Goal: Check status: Check status

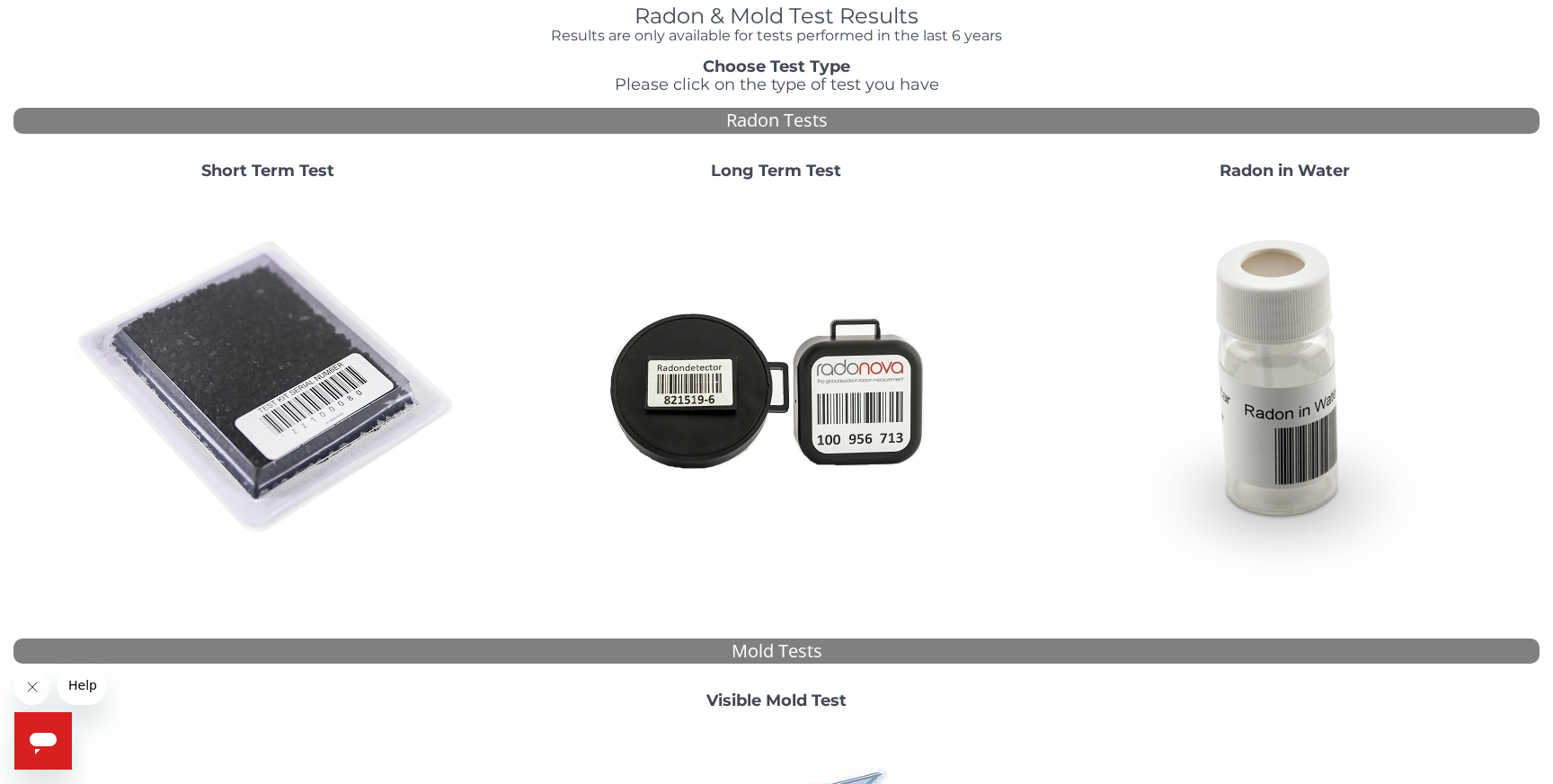
scroll to position [116, 0]
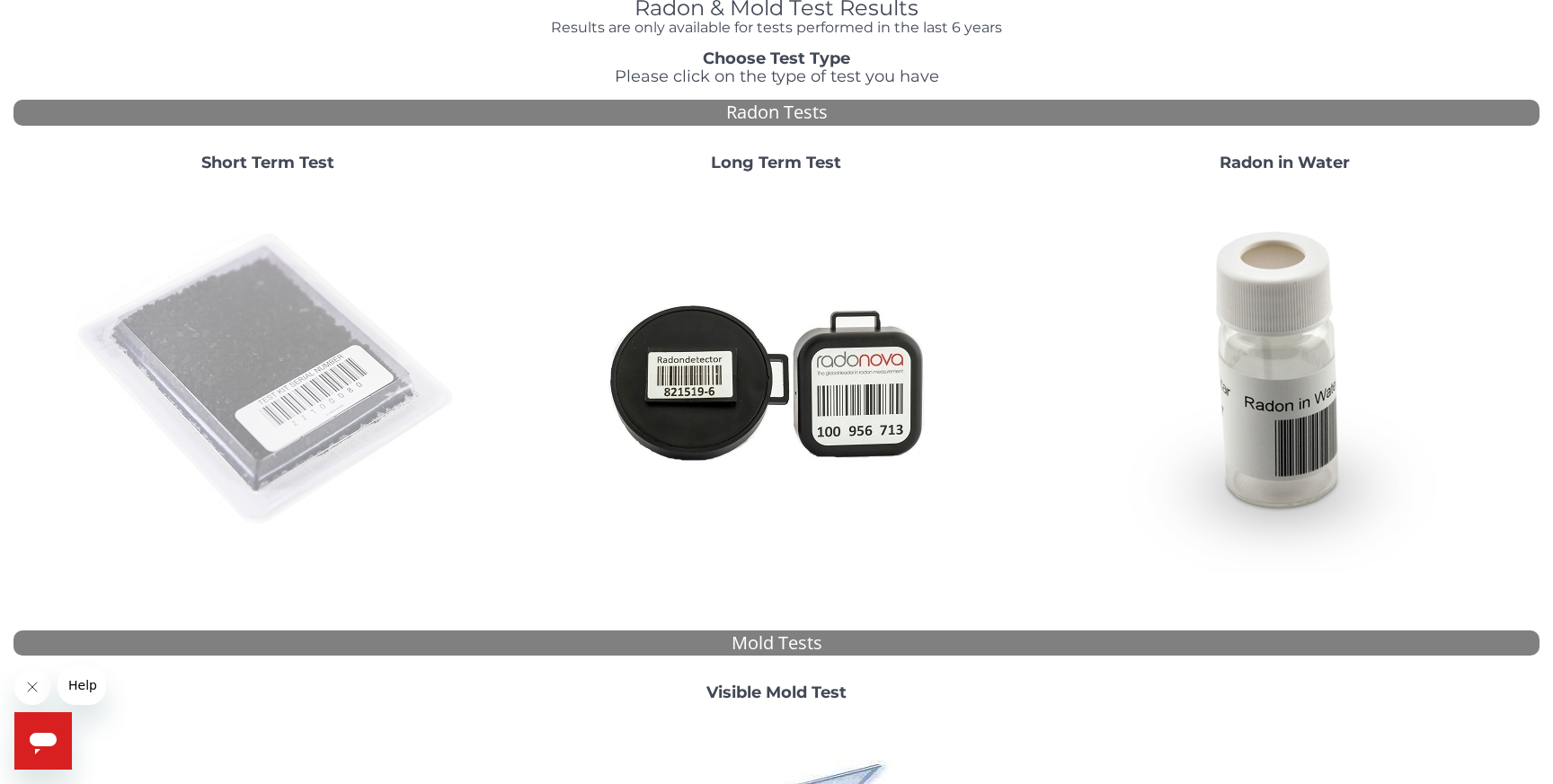
click at [272, 330] on img at bounding box center [267, 379] width 387 height 387
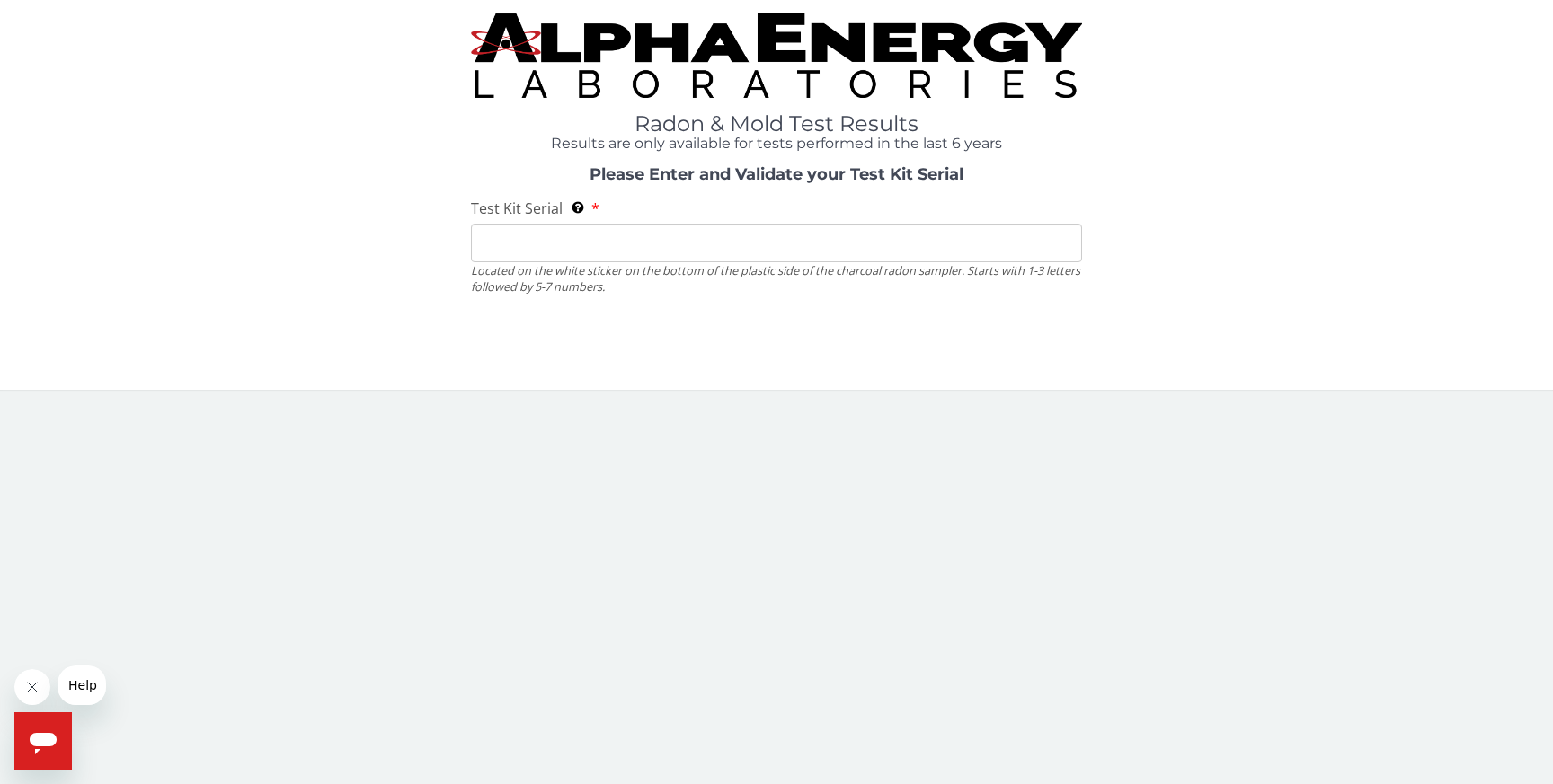
scroll to position [0, 0]
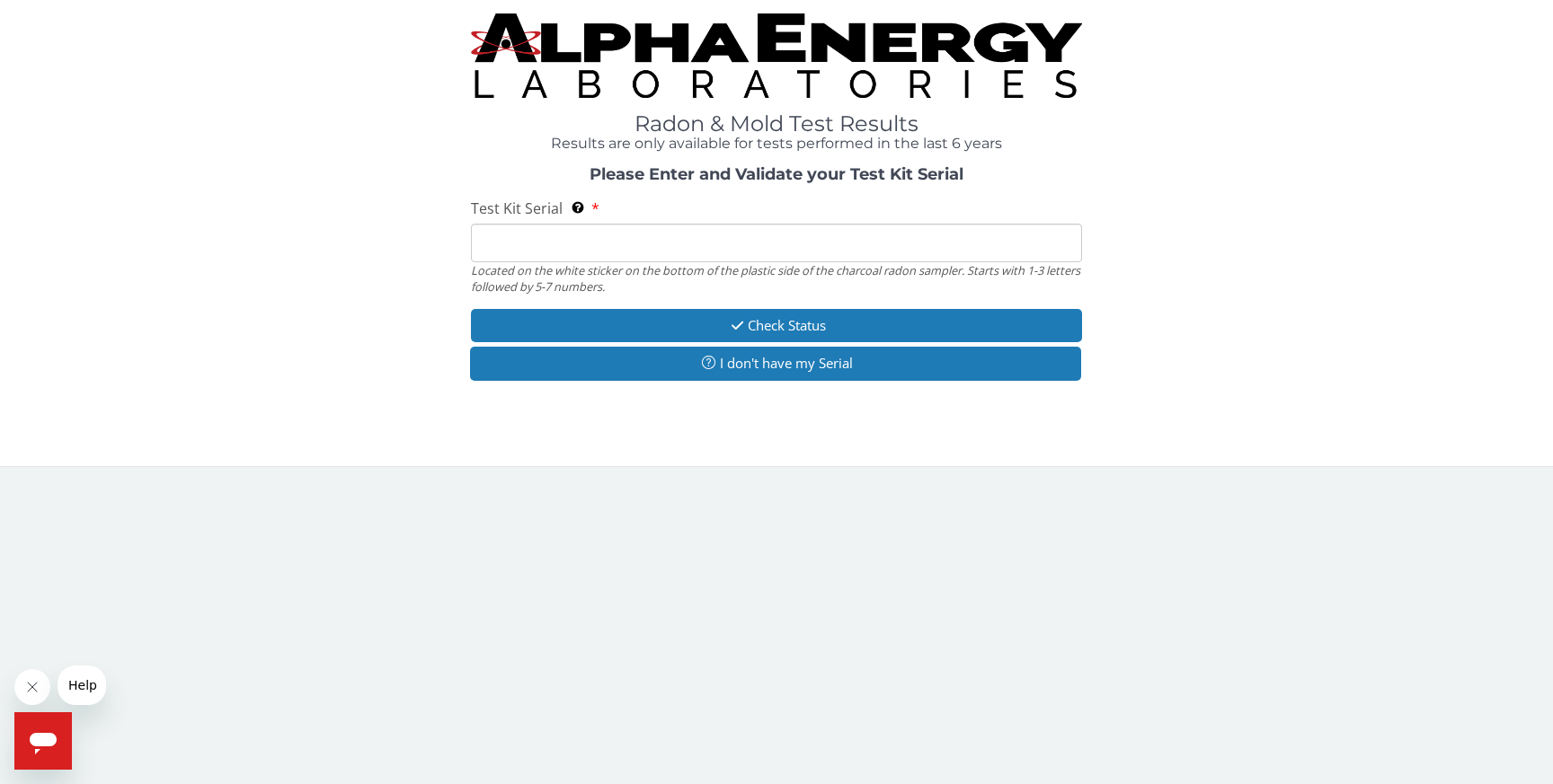
click at [618, 240] on input "Test Kit Serial Located on the white sticker on the bottom of the plastic side …" at bounding box center [776, 243] width 610 height 39
paste input "FE459672"
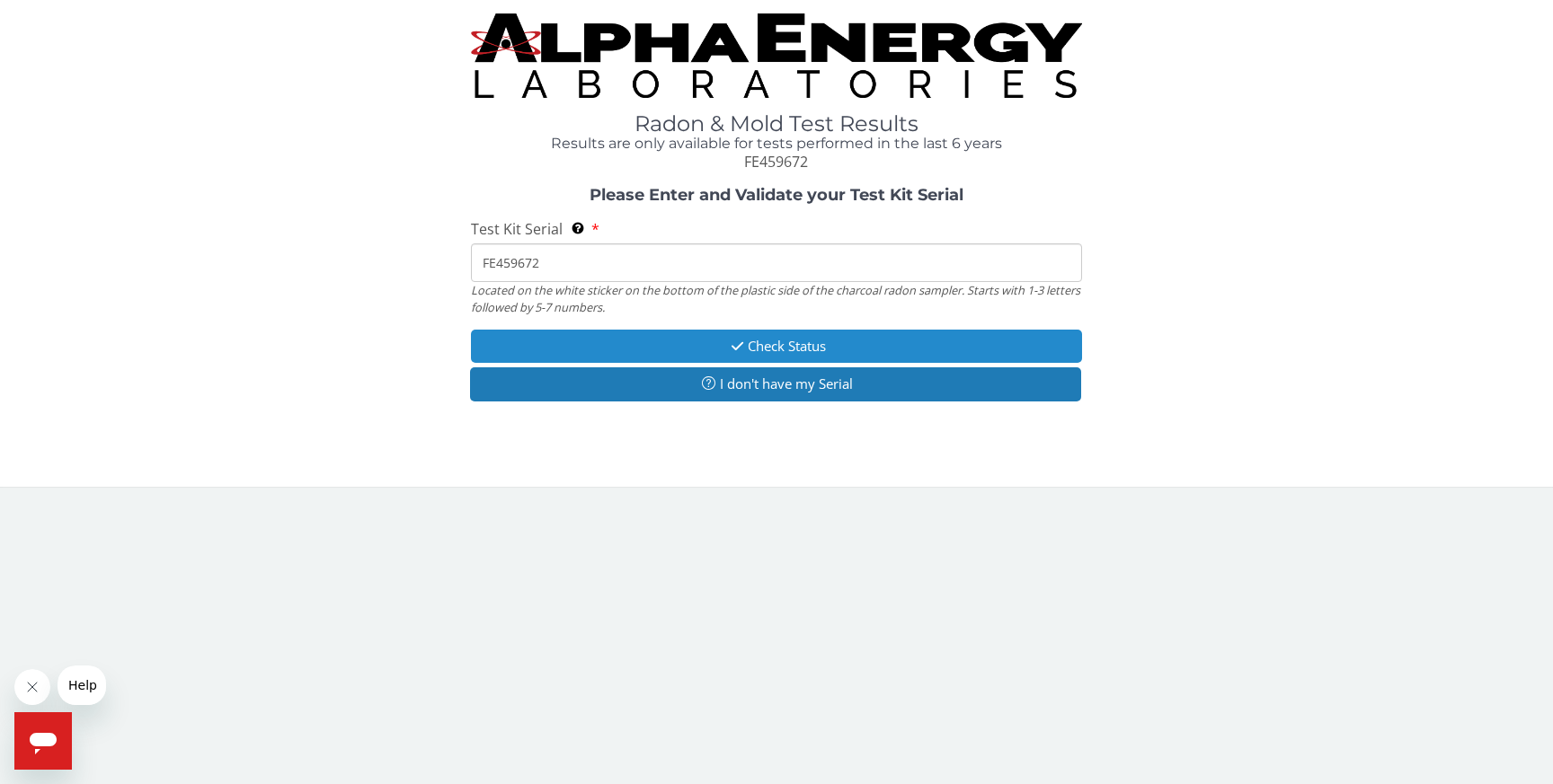
type input "FE459672"
click at [789, 342] on button "Check Status" at bounding box center [776, 346] width 610 height 33
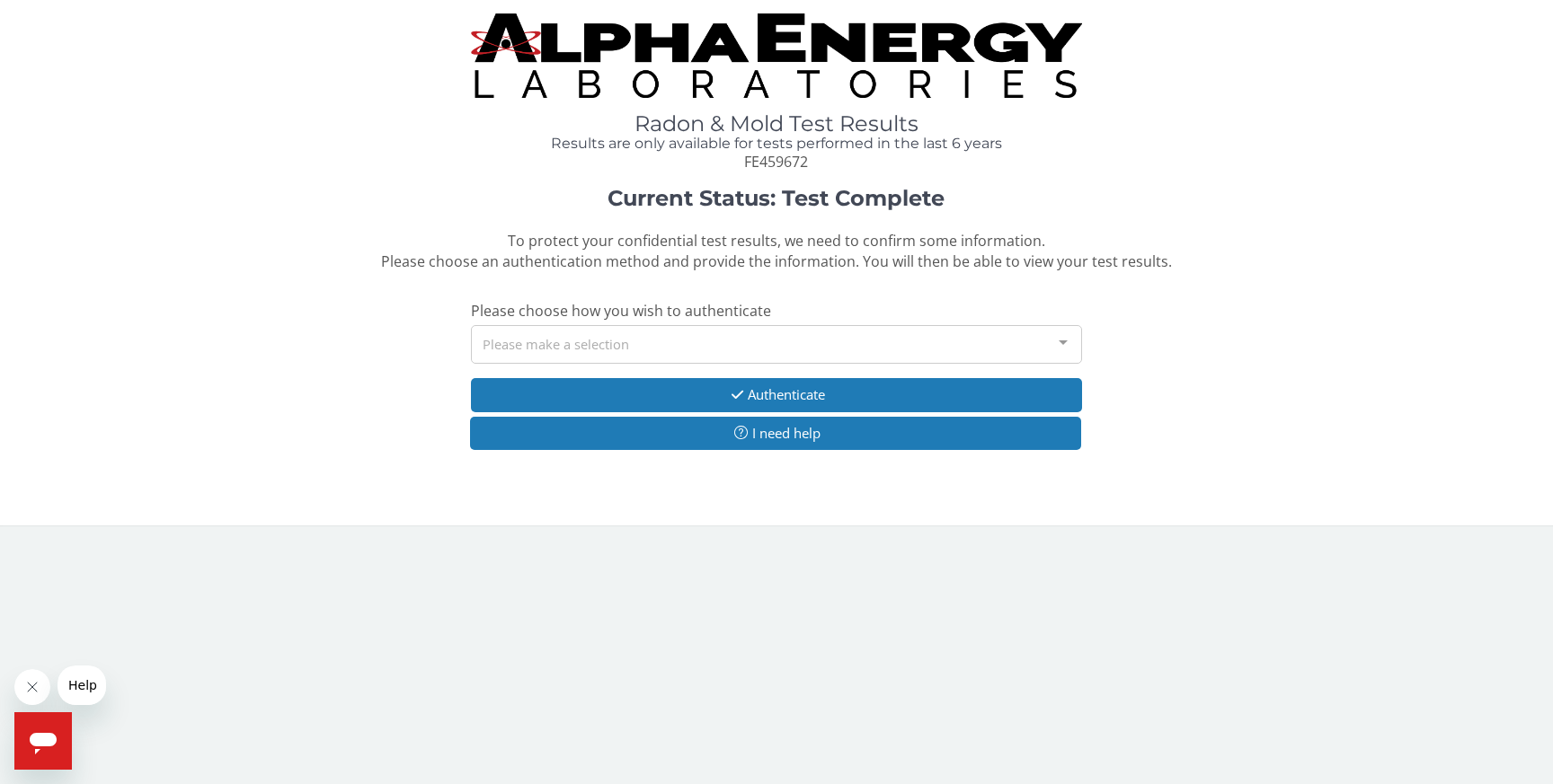
click at [789, 342] on div "Please make a selection" at bounding box center [776, 344] width 610 height 39
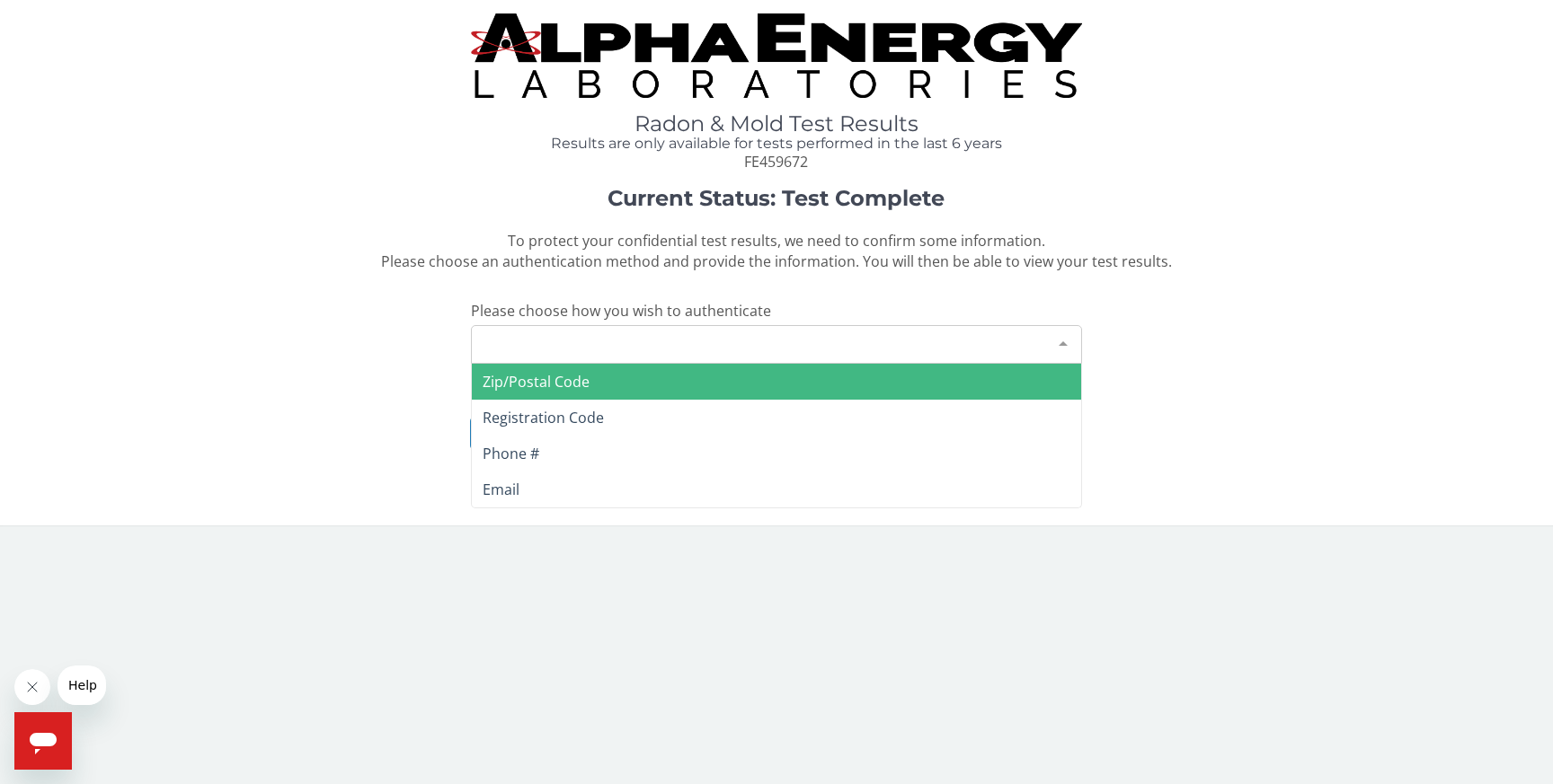
click at [748, 378] on span "Zip/Postal Code" at bounding box center [776, 382] width 609 height 36
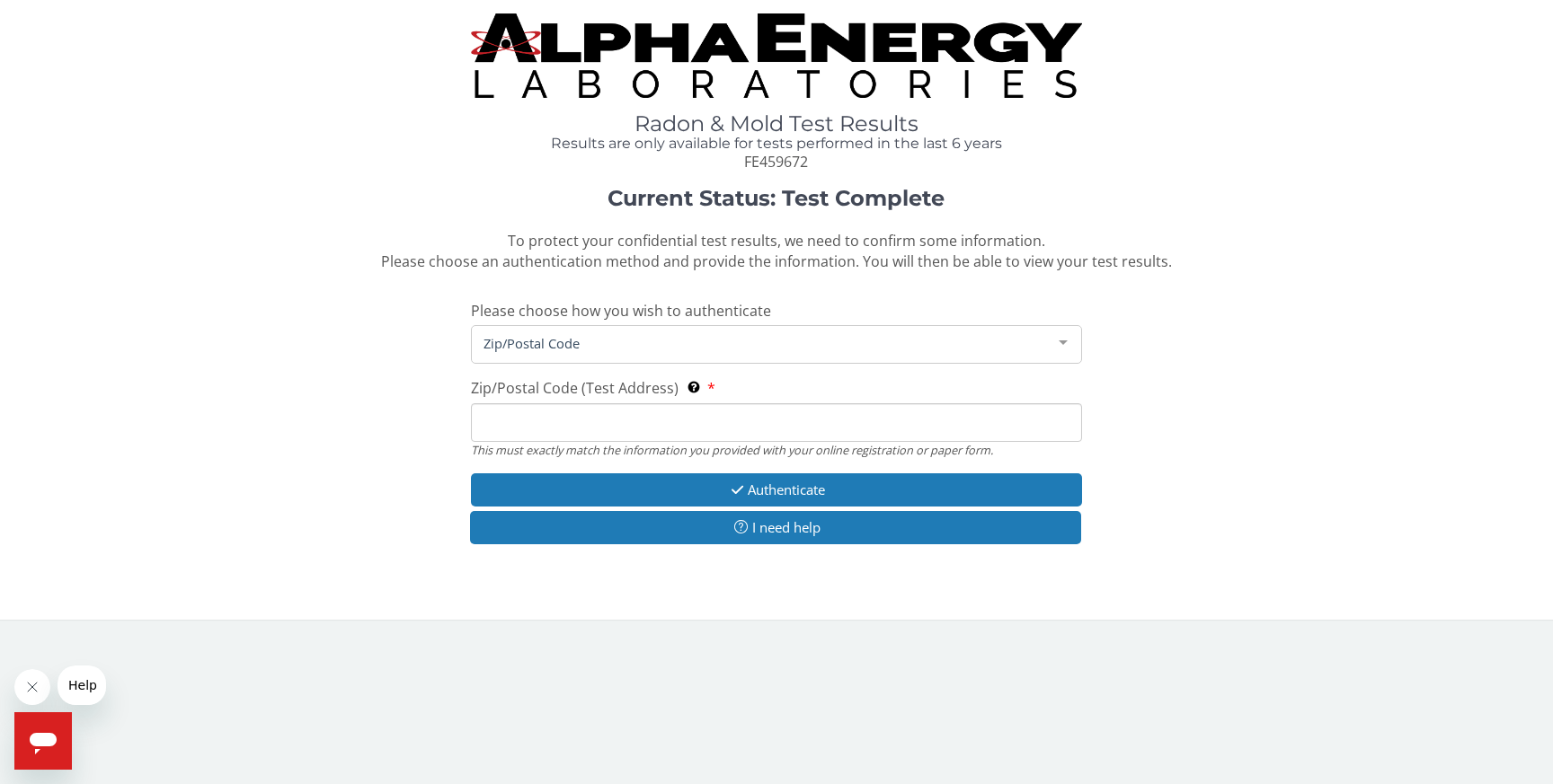
click at [674, 419] on input "Zip/Postal Code (Test Address) This must exactly match the information you prov…" at bounding box center [776, 423] width 610 height 39
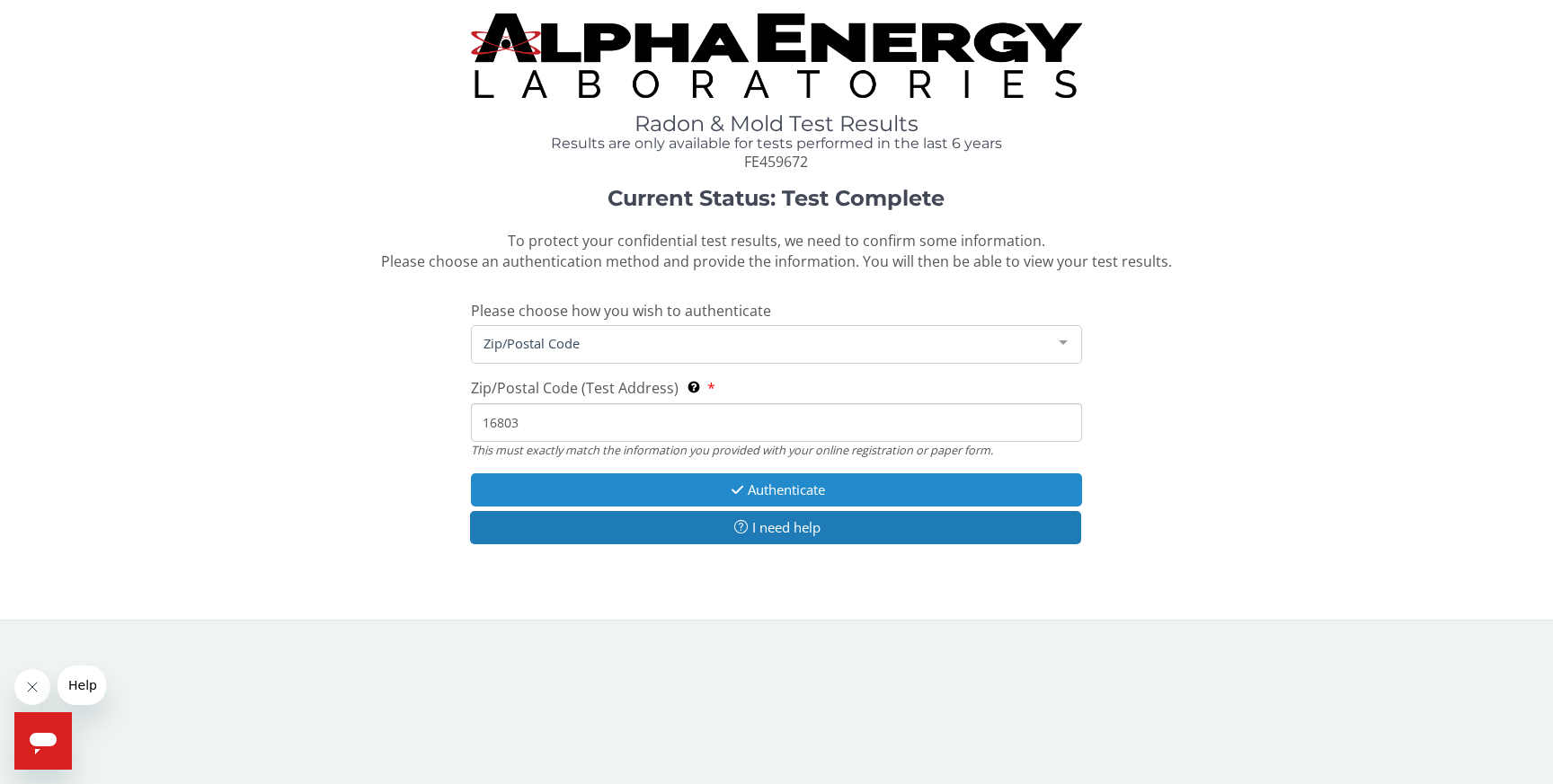
type input "16803"
click at [772, 488] on button "Authenticate" at bounding box center [776, 490] width 610 height 33
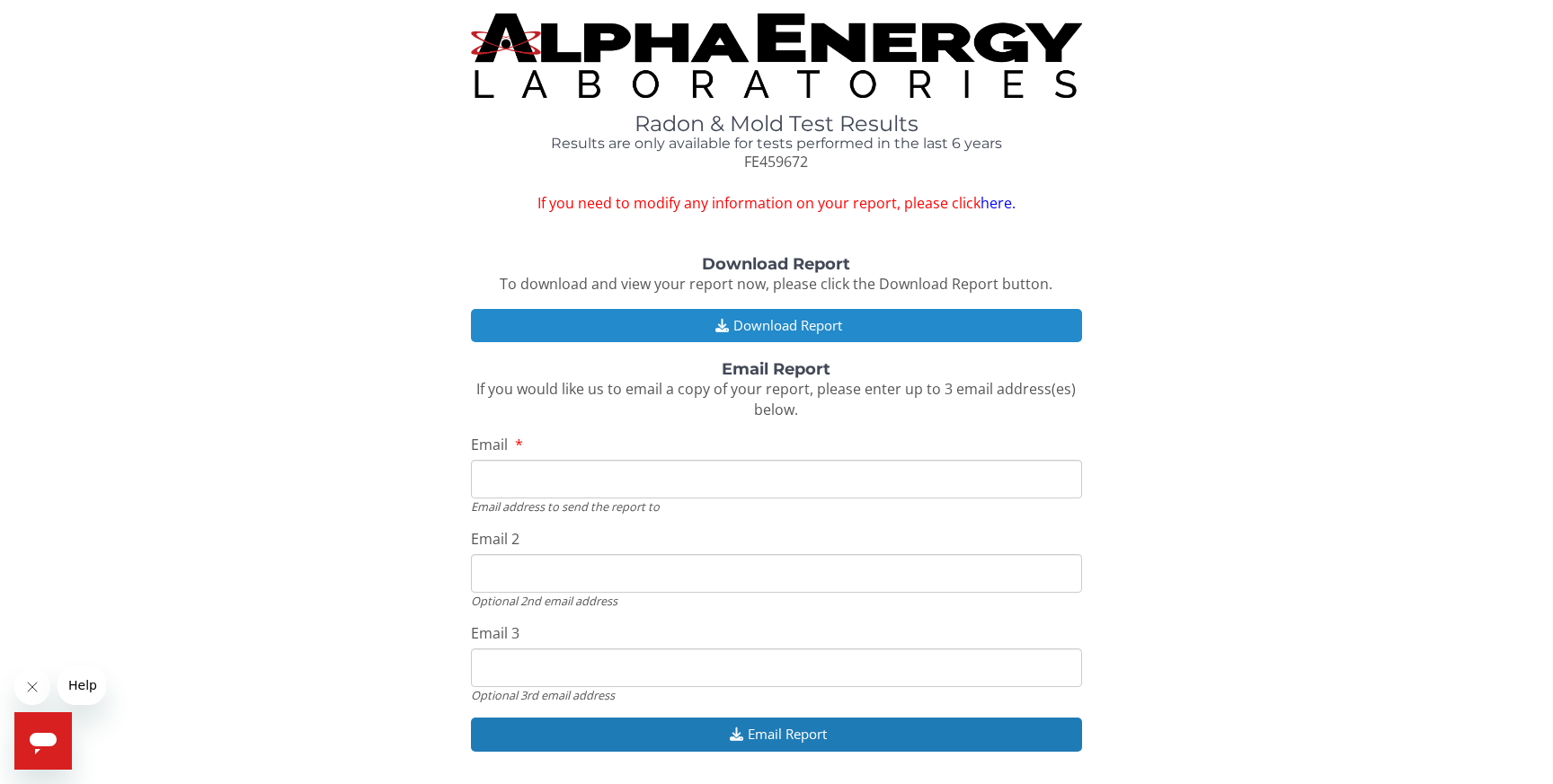
click at [741, 320] on button "Download Report" at bounding box center [776, 325] width 610 height 33
